Goal: Check status: Check status

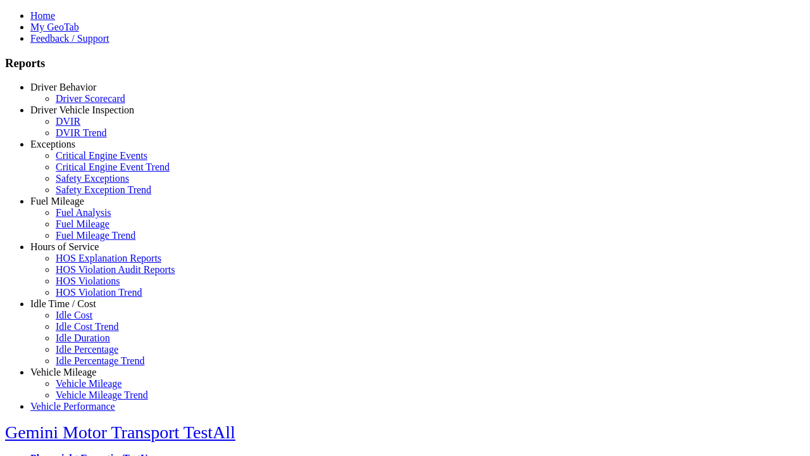
click at [73, 92] on link "Driver Behavior" at bounding box center [63, 87] width 66 height 11
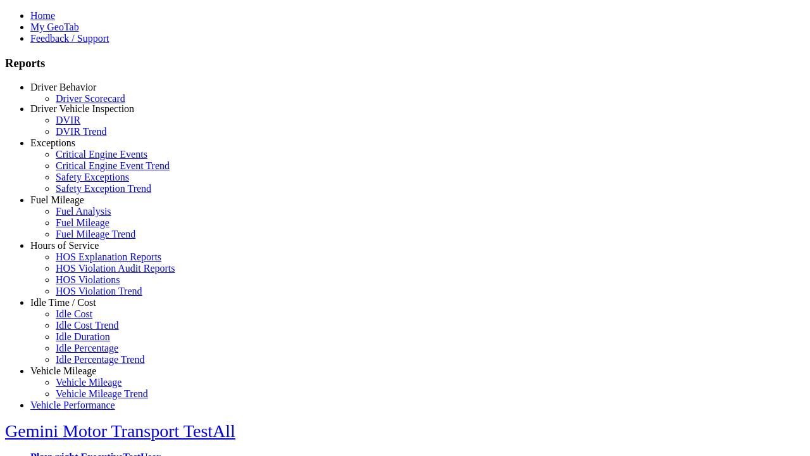
scroll to position [1, 0]
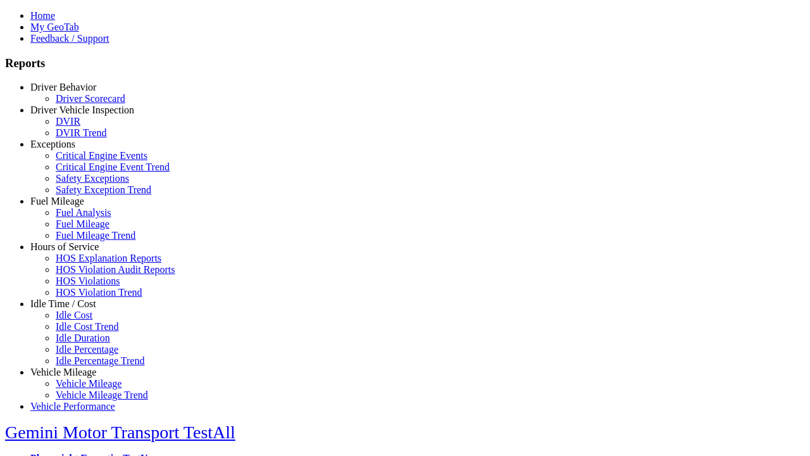
click at [82, 104] on link "Driver Scorecard" at bounding box center [91, 98] width 70 height 11
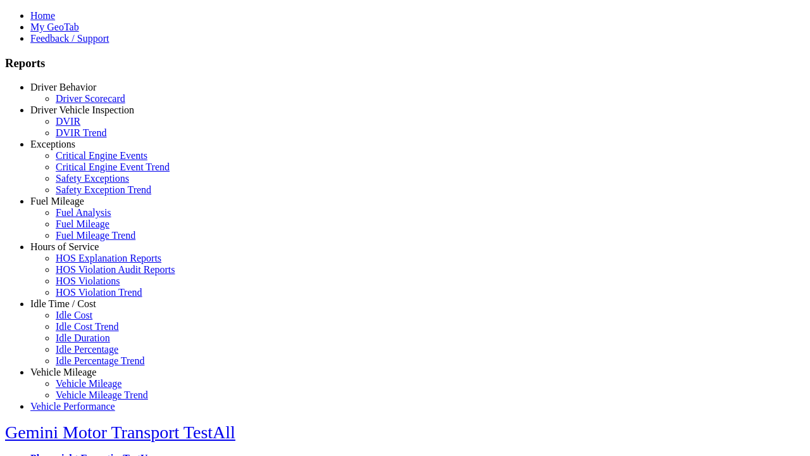
type input "*********"
